Goal: Navigation & Orientation: Find specific page/section

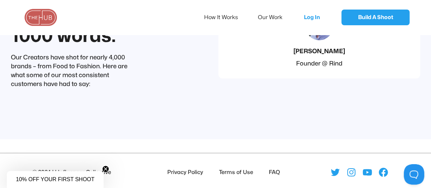
click at [105, 166] on circle "Close teaser" at bounding box center [106, 169] width 6 height 6
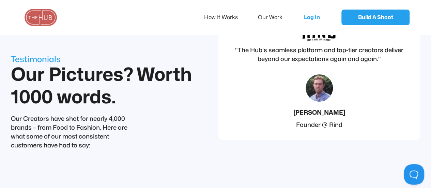
scroll to position [2553, 0]
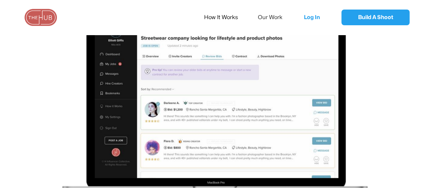
scroll to position [1089, 0]
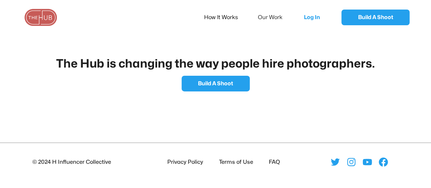
click at [232, 161] on li "Terms of Use" at bounding box center [234, 162] width 37 height 9
